Goal: Navigation & Orientation: Find specific page/section

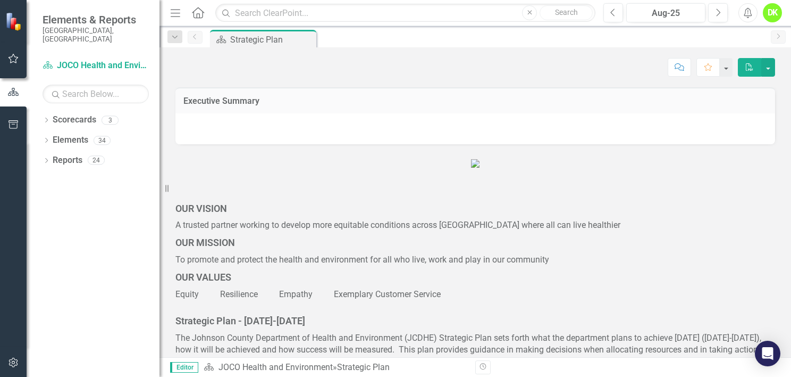
click at [46, 118] on icon "Dropdown" at bounding box center [46, 121] width 7 height 6
click at [50, 137] on icon "Dropdown" at bounding box center [52, 140] width 8 height 6
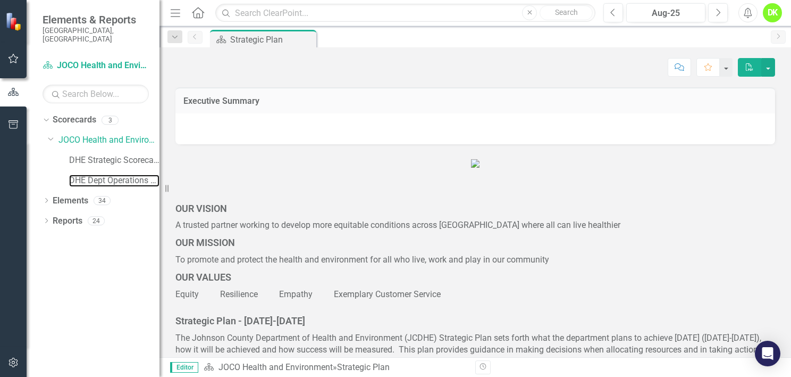
click at [103, 174] on link "DHE Dept Operations PM Scorecard" at bounding box center [114, 180] width 90 height 12
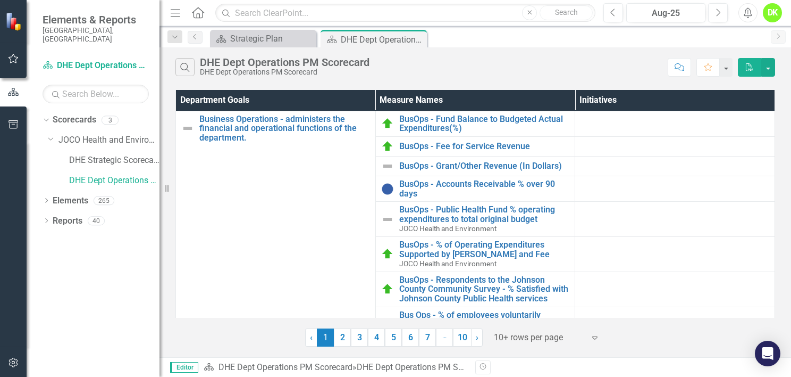
click at [346, 335] on link "2" at bounding box center [342, 337] width 17 height 18
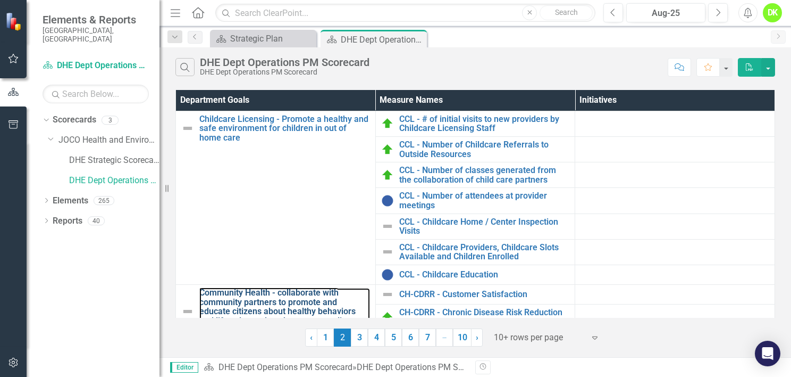
click at [302, 295] on link "Community Health - collaborate with community partners to promote and educate c…" at bounding box center [284, 311] width 171 height 47
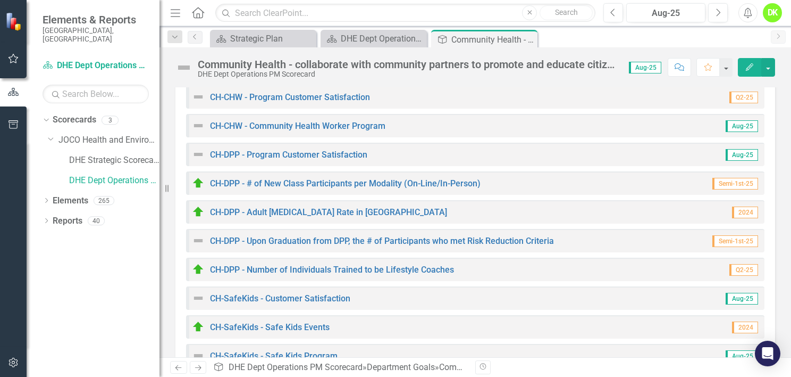
scroll to position [472, 0]
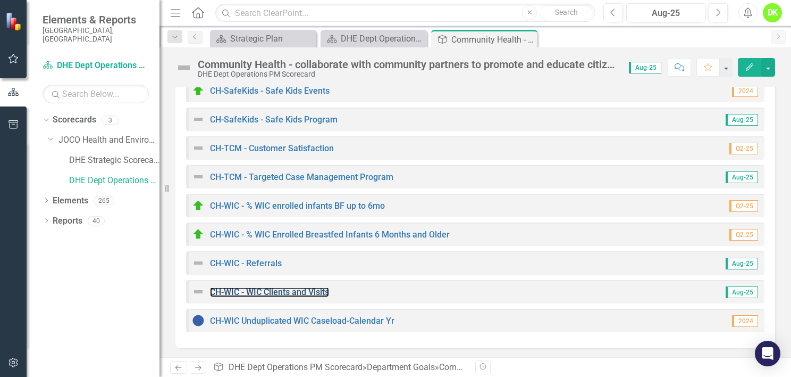
click at [273, 291] on link "CH-WIC - WIC Clients and Visits" at bounding box center [269, 292] width 119 height 10
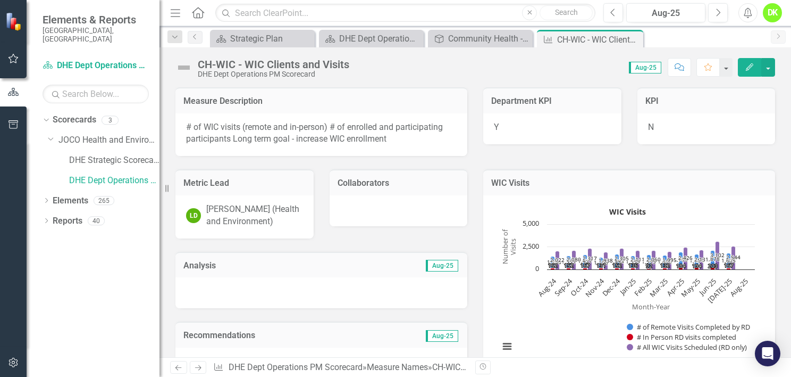
scroll to position [236, 0]
